Goal: Information Seeking & Learning: Learn about a topic

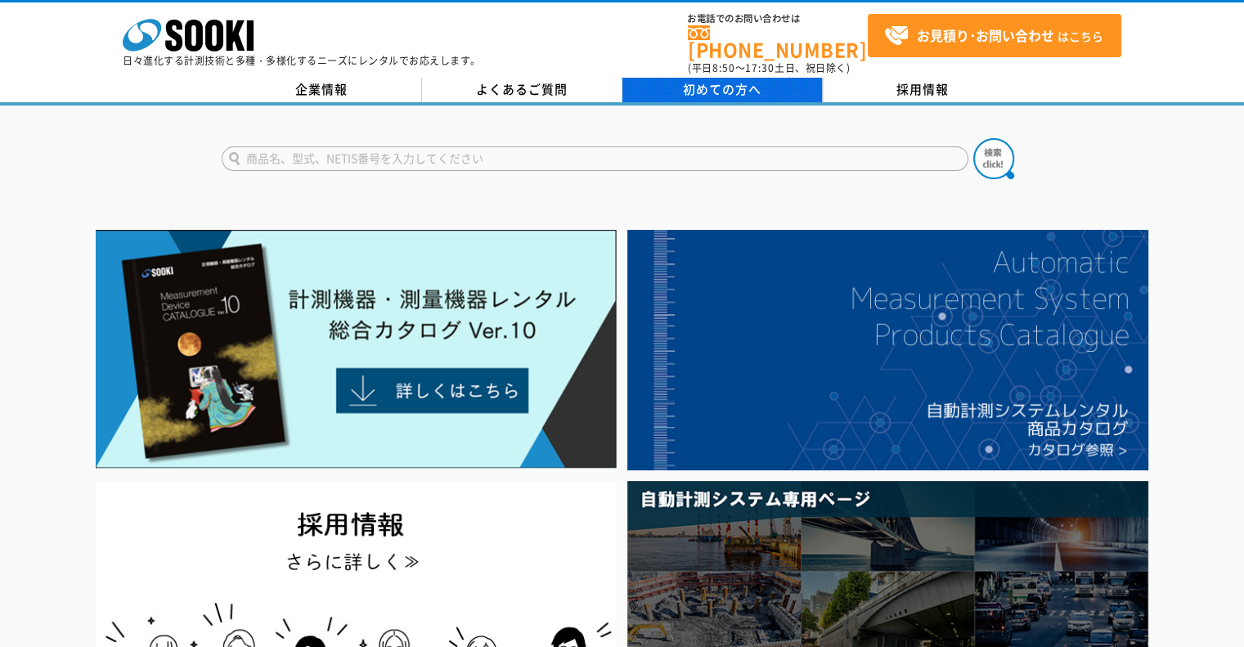
click at [729, 81] on span "初めての方へ" at bounding box center [722, 89] width 79 height 18
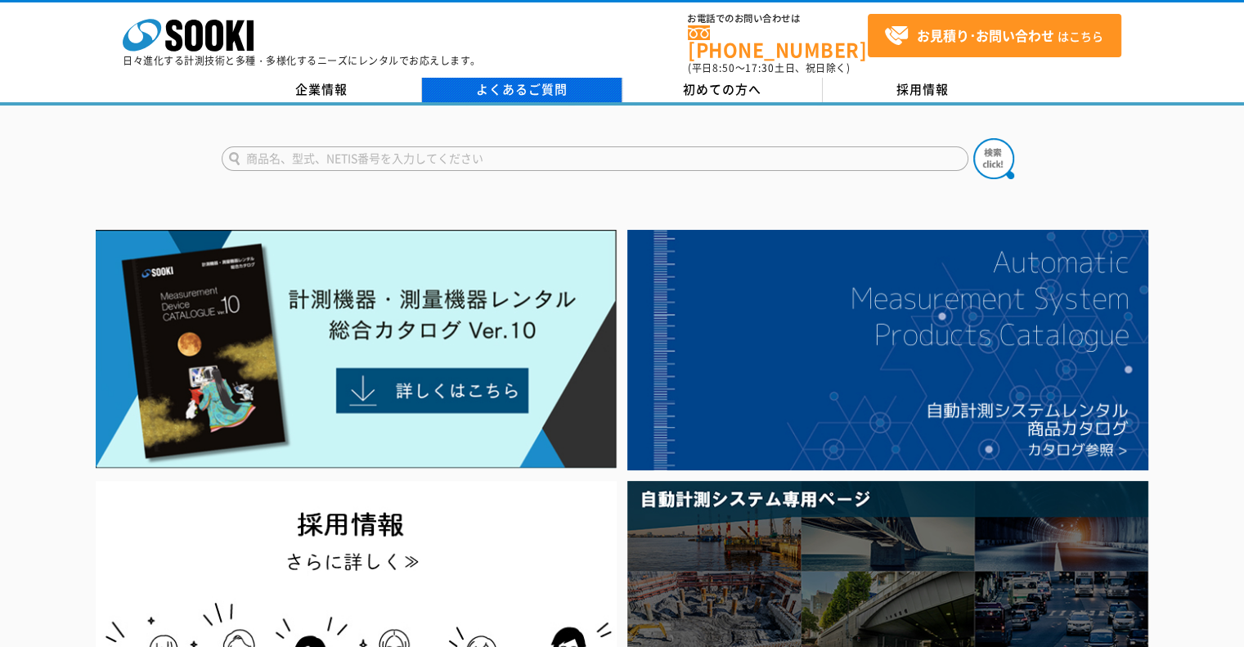
click at [573, 81] on link "よくあるご質問" at bounding box center [522, 90] width 200 height 25
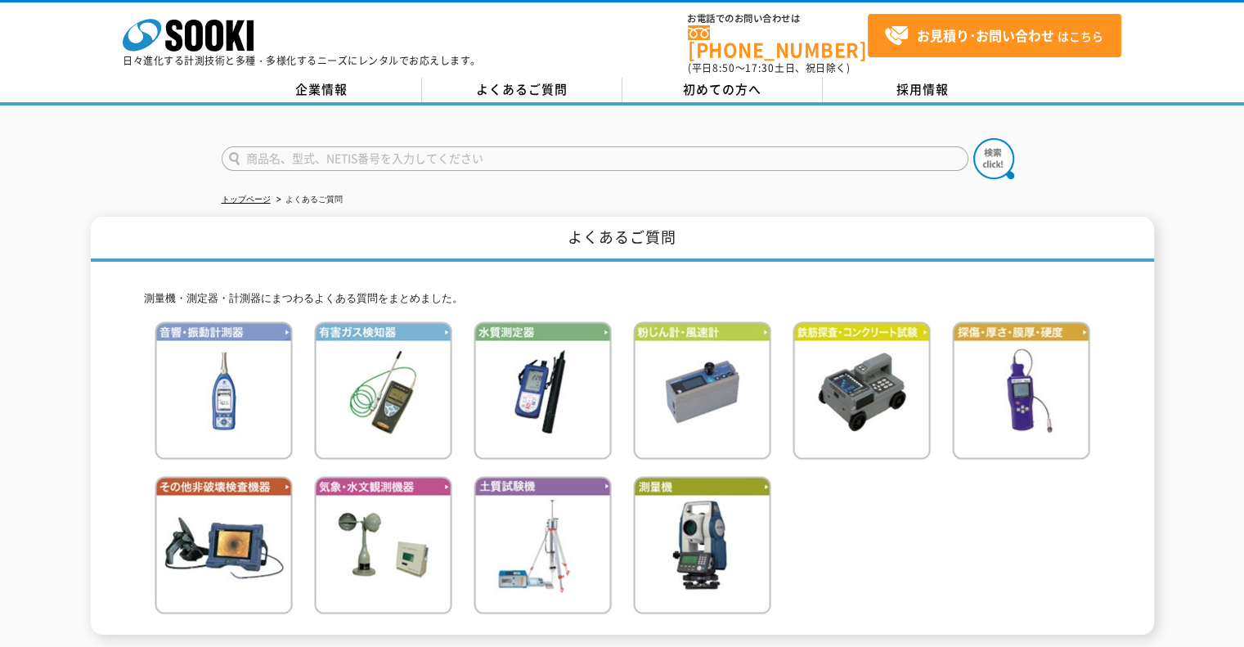
scroll to position [209, 0]
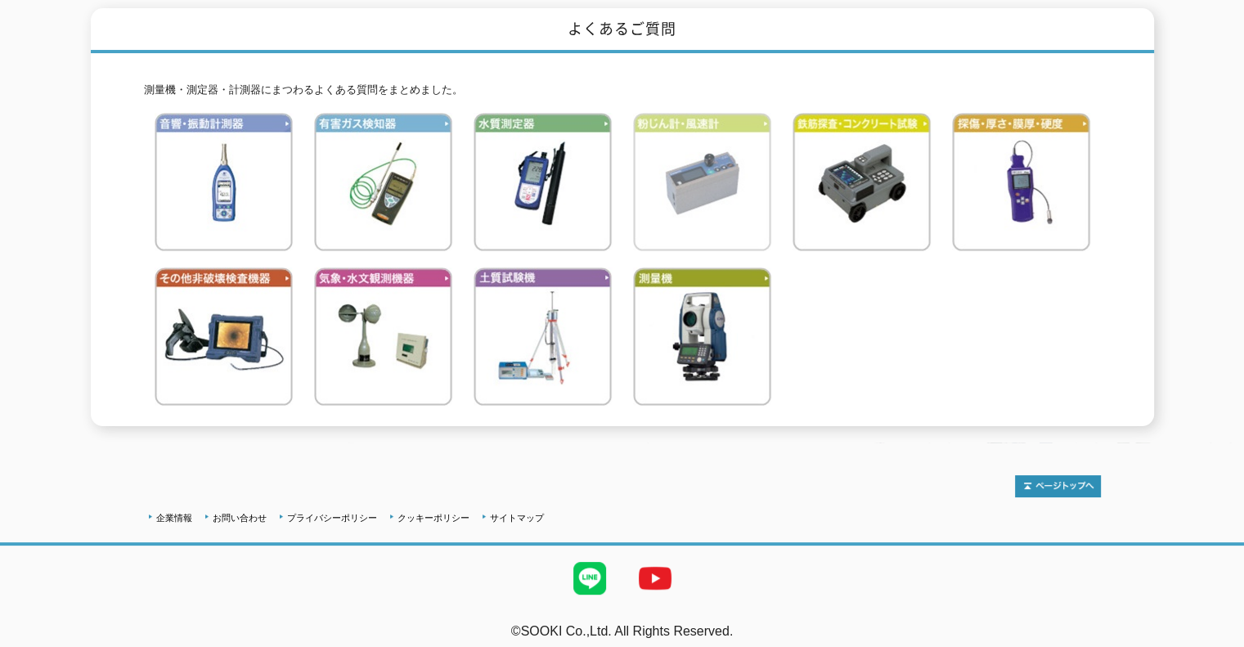
drag, startPoint x: 654, startPoint y: 132, endPoint x: 635, endPoint y: 143, distance: 22.7
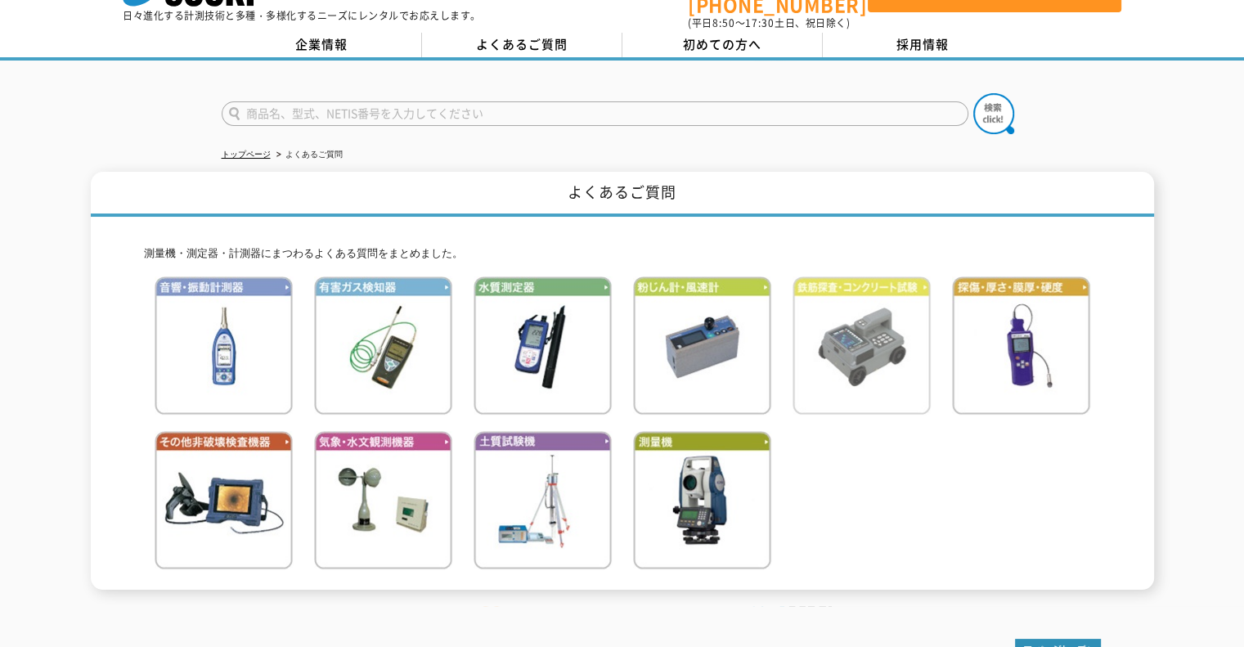
scroll to position [0, 0]
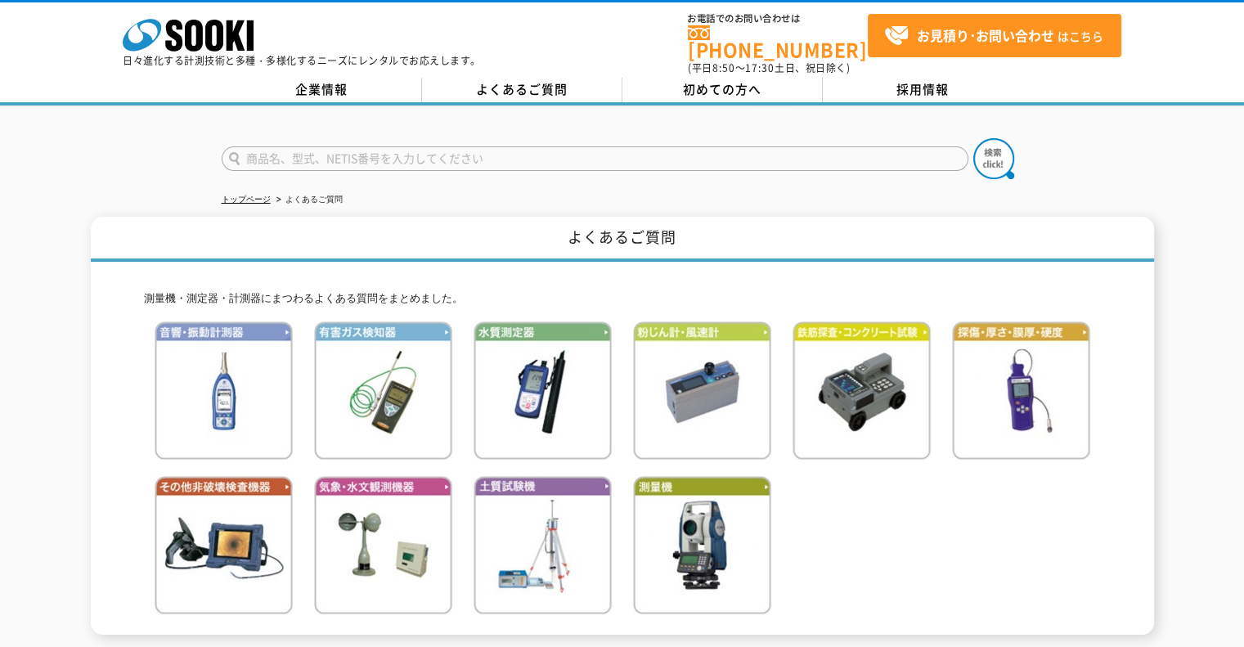
drag, startPoint x: 705, startPoint y: 273, endPoint x: 718, endPoint y: 268, distance: 14.0
